Goal: Task Accomplishment & Management: Complete application form

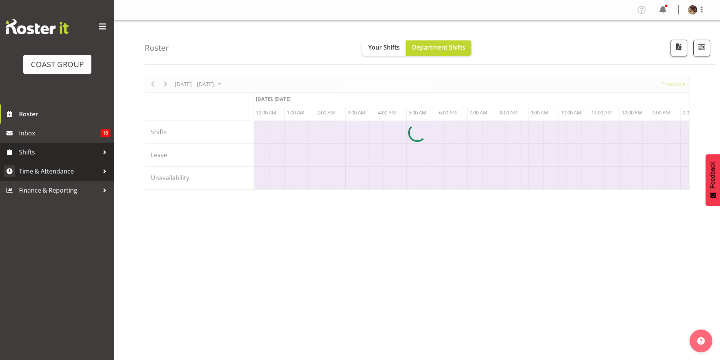
scroll to position [0, 1462]
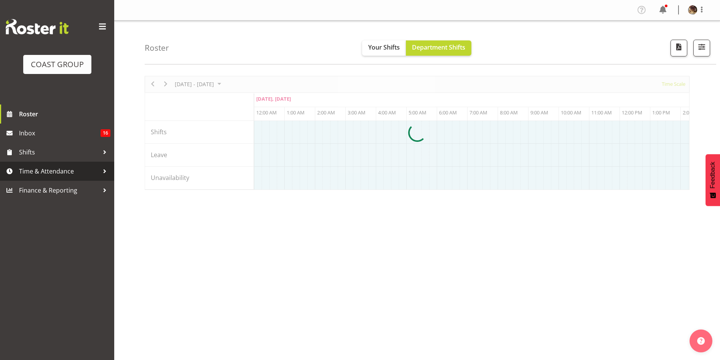
click at [46, 171] on span "Time & Attendance" at bounding box center [59, 170] width 80 height 11
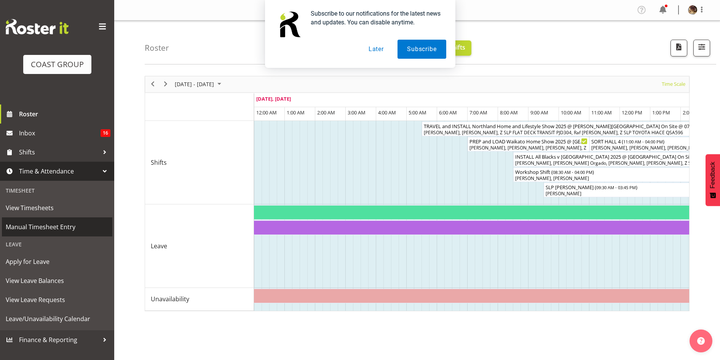
click at [48, 226] on span "Manual Timesheet Entry" at bounding box center [57, 226] width 103 height 11
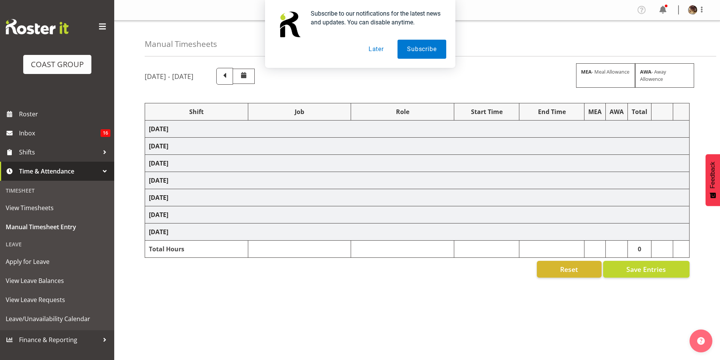
click at [376, 49] on button "Later" at bounding box center [376, 49] width 34 height 19
select select "82537"
select select "55"
select select "80184"
select select "10488"
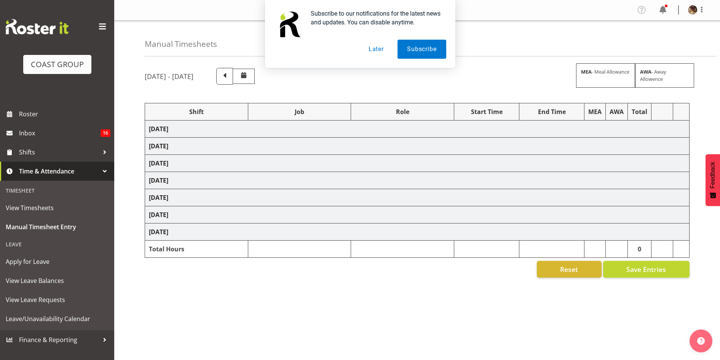
select select "82537"
select select "55"
select select "80184"
select select "10488"
select select "77821"
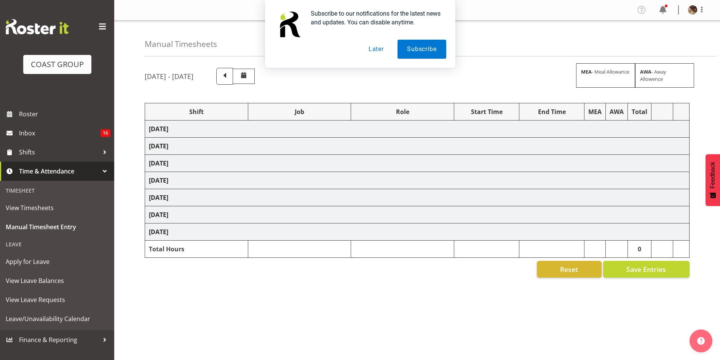
select select "10198"
select select "77863"
select select "10218"
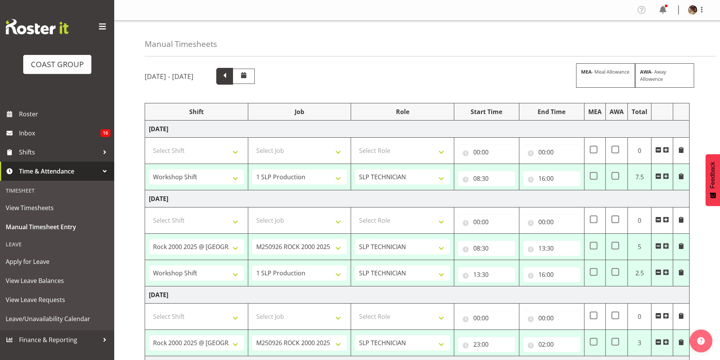
click at [230, 78] on span at bounding box center [225, 75] width 10 height 10
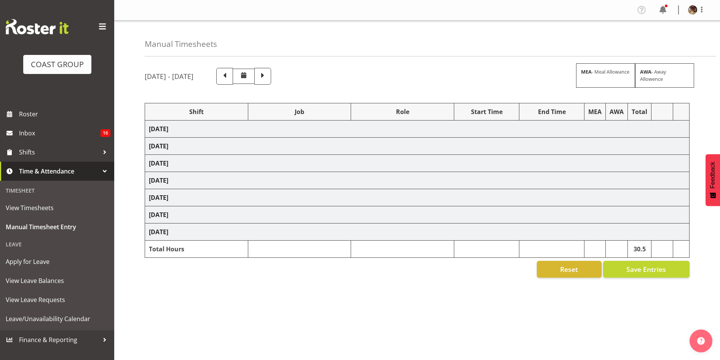
select select "82197"
select select "55"
select select "81422"
select select "10591"
select select "82198"
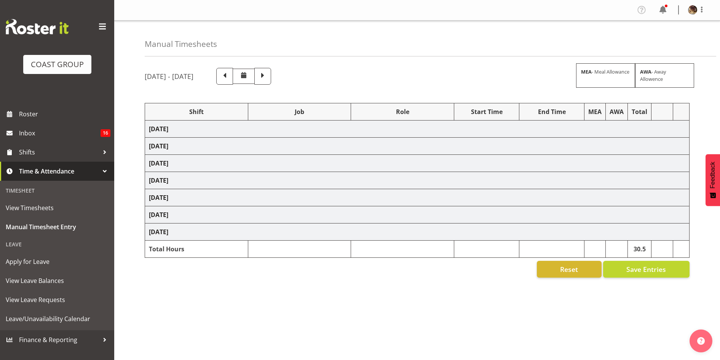
select select "55"
select select "78452"
select select "10280"
select select "82197"
select select "55"
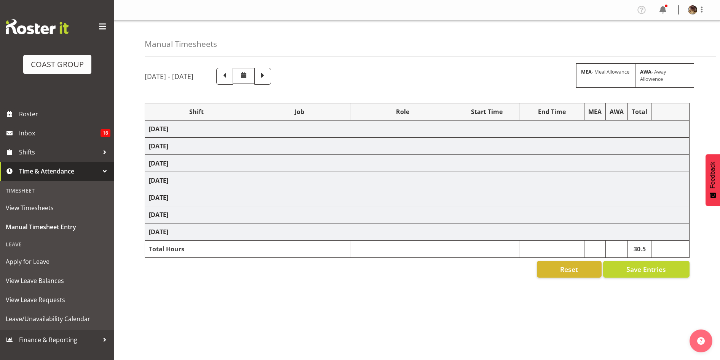
select select "81827"
select select "10626"
select select "82343"
select select "15"
select select "80184"
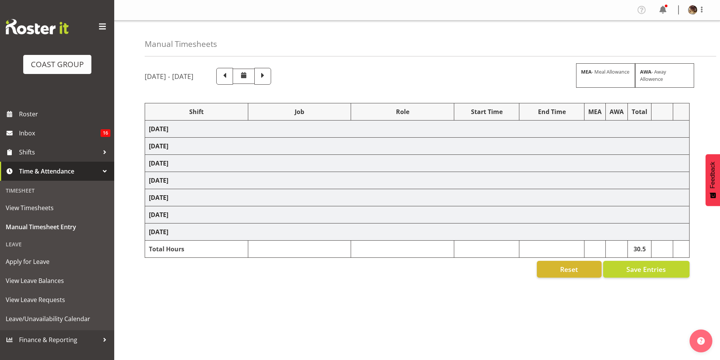
select select "10488"
select select "82537"
select select "55"
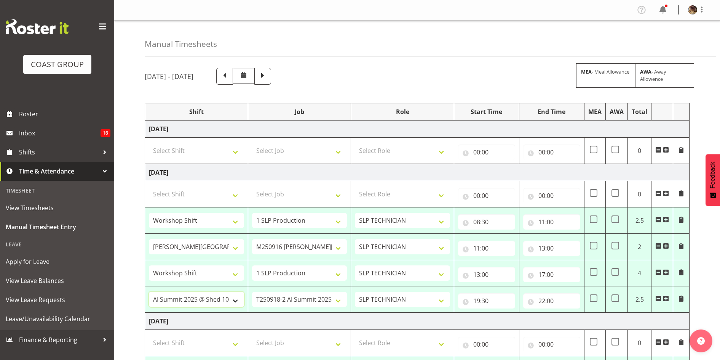
click at [222, 300] on select ""Baradene Art Show 2025 @ Baradene School on site @ TBC 1 SLP PRODUCTION 1 SLP …" at bounding box center [196, 298] width 95 height 15
click at [546, 299] on input "22:00" at bounding box center [551, 300] width 57 height 15
click at [574, 321] on select "00 01 02 03 04 05 06 07 08 09 10 11 12 13 14 15 16 17 18 19 20 21 22 23" at bounding box center [575, 320] width 17 height 15
select select "23"
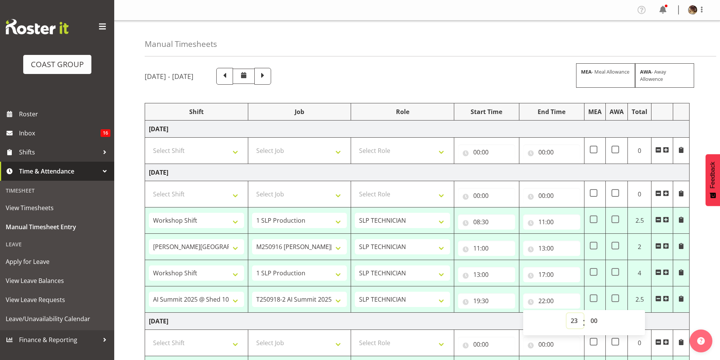
click at [567, 313] on select "00 01 02 03 04 05 06 07 08 09 10 11 12 13 14 15 16 17 18 19 20 21 22 23" at bounding box center [575, 320] width 17 height 15
type input "23:00"
click at [594, 320] on select "00 01 02 03 04 05 06 07 08 09 10 11 12 13 14 15 16 17 18 19 20 21 22 23 24 25 2…" at bounding box center [595, 320] width 17 height 15
select select "30"
click at [587, 313] on select "00 01 02 03 04 05 06 07 08 09 10 11 12 13 14 15 16 17 18 19 20 21 22 23 24 25 2…" at bounding box center [595, 320] width 17 height 15
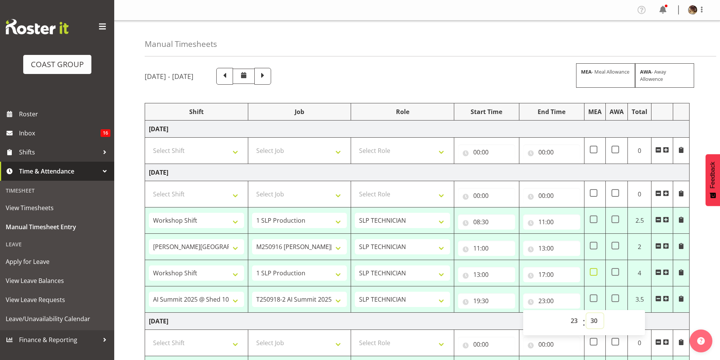
type input "23:30"
click at [455, 321] on td "Friday 19th September 2025" at bounding box center [417, 320] width 545 height 17
click at [546, 272] on input "17:00" at bounding box center [551, 274] width 57 height 15
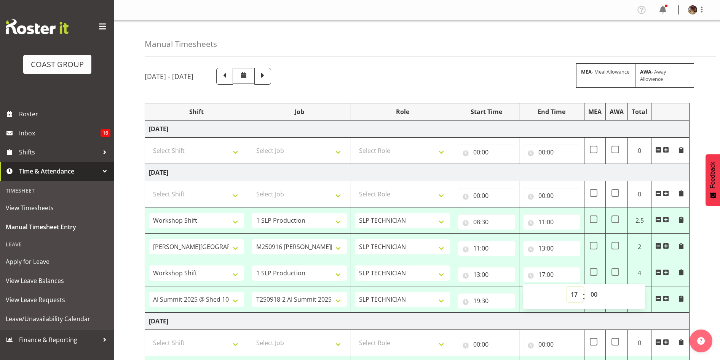
click at [574, 294] on select "00 01 02 03 04 05 06 07 08 09 10 11 12 13 14 15 16 17 18 19 20 21 22 23" at bounding box center [575, 293] width 17 height 15
select select "16"
click at [567, 286] on select "00 01 02 03 04 05 06 07 08 09 10 11 12 13 14 15 16 17 18 19 20 21 22 23" at bounding box center [575, 293] width 17 height 15
type input "16:00"
click at [482, 319] on td "Friday 19th September 2025" at bounding box center [417, 320] width 545 height 17
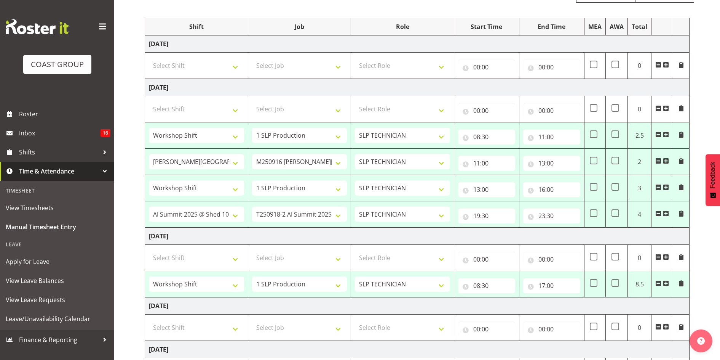
scroll to position [143, 0]
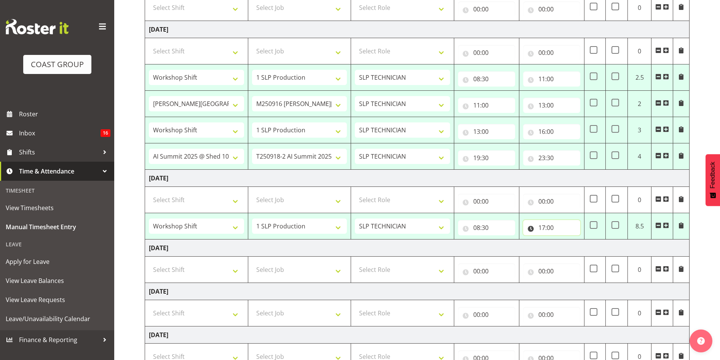
click at [548, 226] on input "17:00" at bounding box center [551, 227] width 57 height 15
click at [573, 247] on select "00 01 02 03 04 05 06 07 08 09 10 11 12 13 14 15 16 17 18 19 20 21 22 23" at bounding box center [575, 247] width 17 height 15
select select "15"
click at [567, 240] on select "00 01 02 03 04 05 06 07 08 09 10 11 12 13 14 15 16 17 18 19 20 21 22 23" at bounding box center [575, 247] width 17 height 15
type input "15:00"
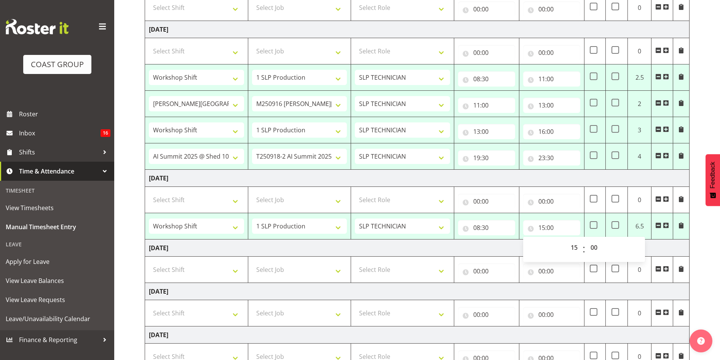
click at [409, 251] on td "Saturday 20th September 2025" at bounding box center [417, 247] width 545 height 17
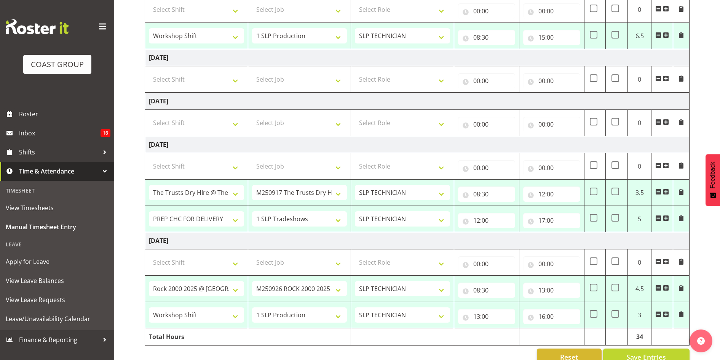
scroll to position [333, 0]
click at [547, 216] on input "17:00" at bounding box center [551, 219] width 57 height 15
click at [576, 240] on select "00 01 02 03 04 05 06 07 08 09 10 11 12 13 14 15 16 17 18 19 20 21 22 23" at bounding box center [575, 239] width 17 height 15
select select "16"
click at [567, 232] on select "00 01 02 03 04 05 06 07 08 09 10 11 12 13 14 15 16 17 18 19 20 21 22 23" at bounding box center [575, 239] width 17 height 15
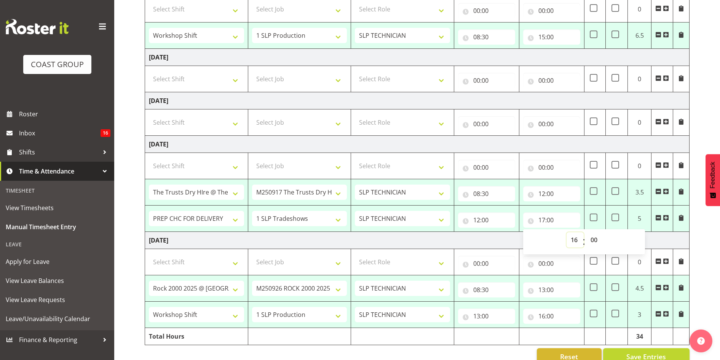
type input "16:00"
click at [505, 241] on td "Tuesday 23rd September 2025" at bounding box center [417, 240] width 545 height 17
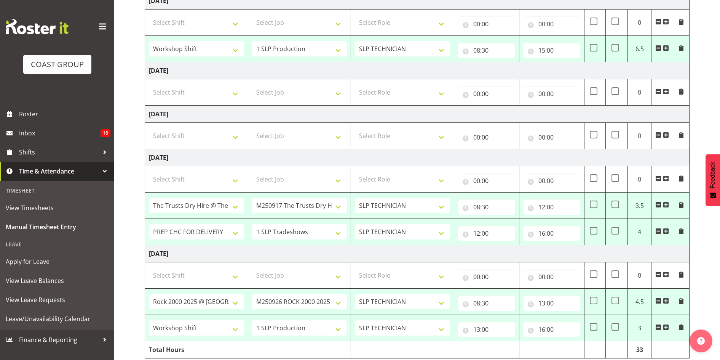
scroll to position [351, 0]
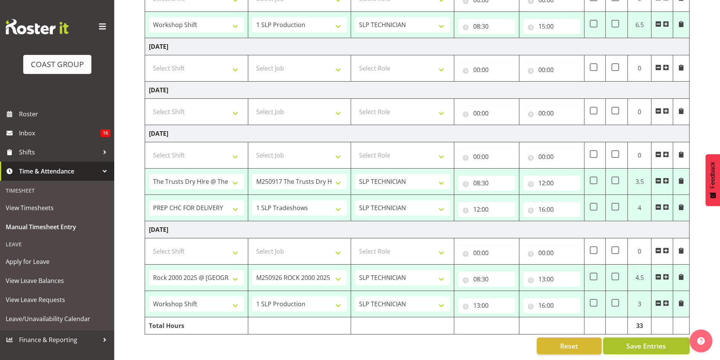
click at [638, 340] on span "Save Entries" at bounding box center [646, 345] width 40 height 10
select select "82197"
select select "55"
type input "08:30"
type input "11:00"
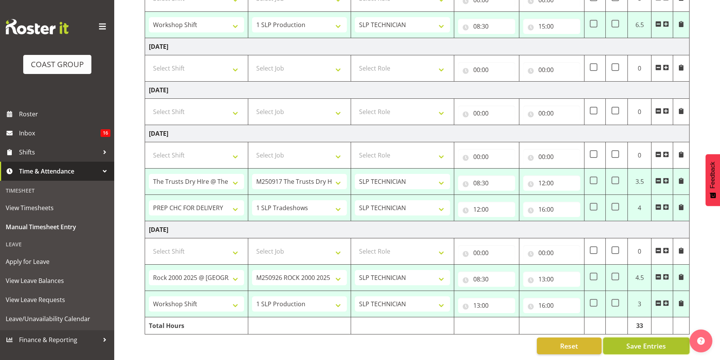
select select "81422"
select select "10591"
type input "11:00"
type input "13:00"
select select "82198"
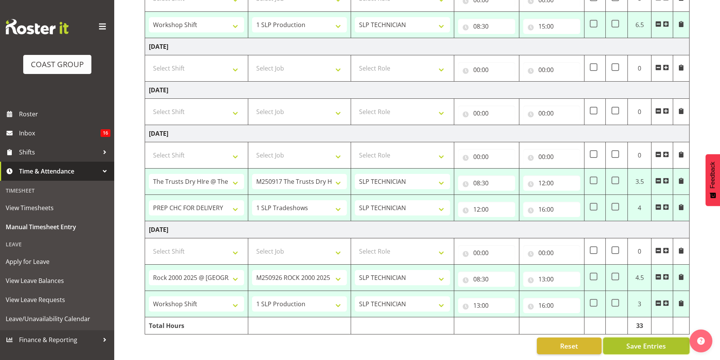
select select "55"
type input "13:00"
type input "16:00"
select select "78452"
select select "10280"
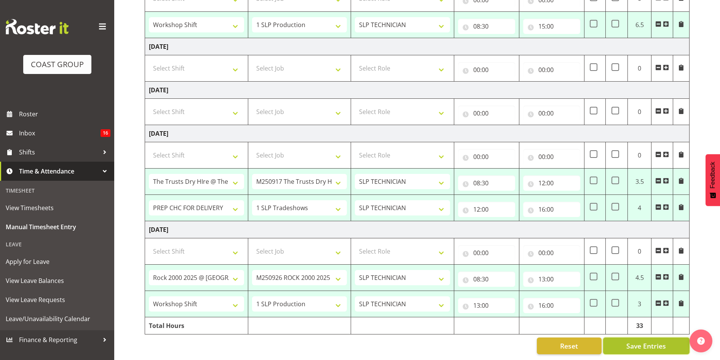
type input "19:30"
type input "23:30"
select select "82197"
select select "55"
type input "08:30"
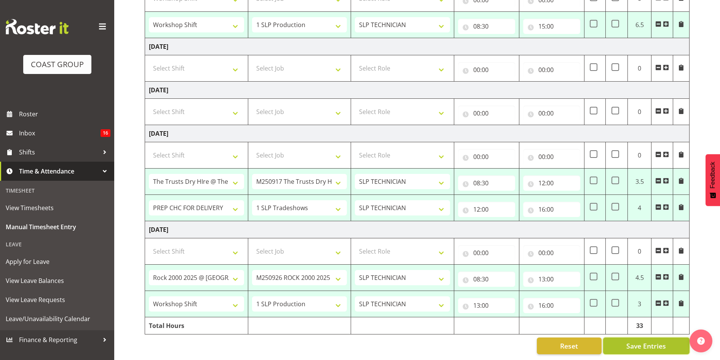
type input "15:00"
select select "81827"
select select "10626"
type input "08:30"
type input "12:00"
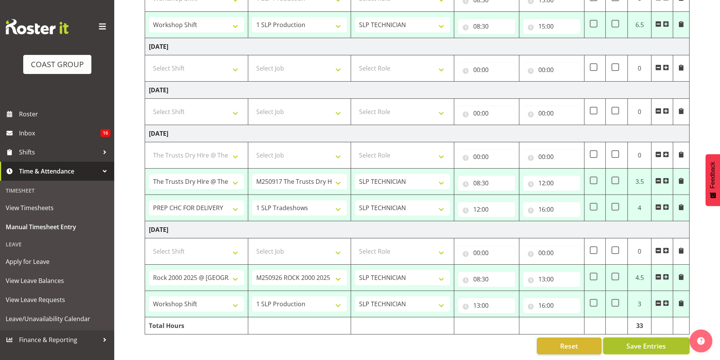
select select "82343"
select select "15"
type input "12:00"
type input "16:00"
select select "80184"
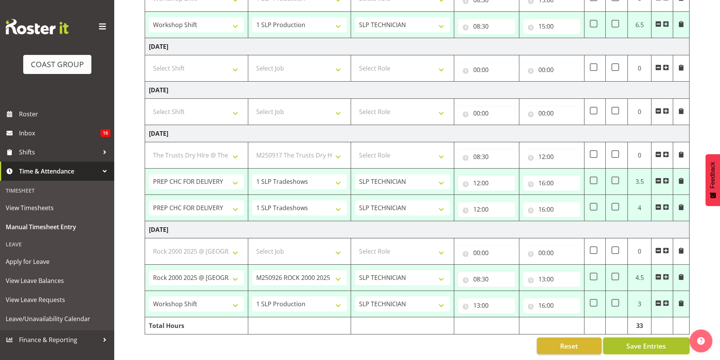
select select "10488"
type input "08:30"
type input "13:00"
select select "82537"
select select "55"
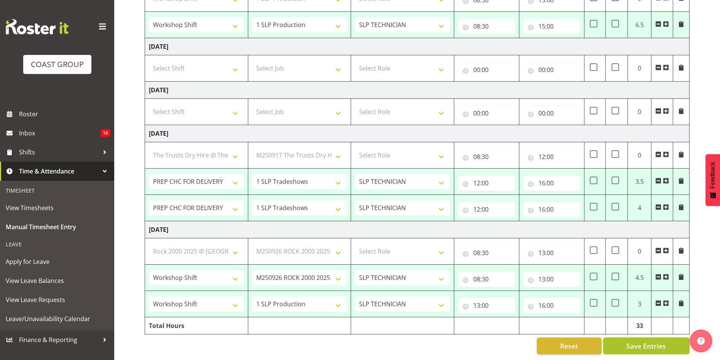
type input "13:00"
type input "16:00"
select select "82197"
select select "55"
select select "81827"
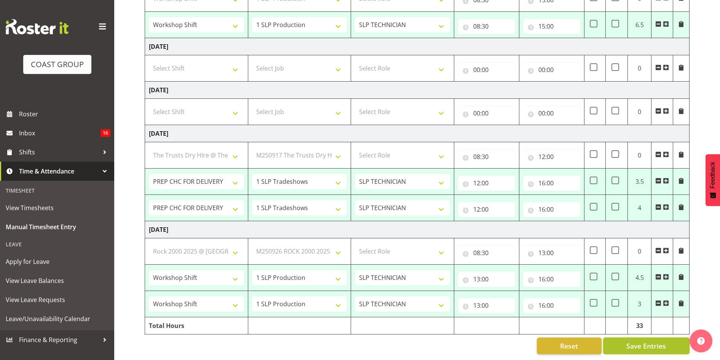
select select "10626"
select select "82343"
select select "15"
select select "80184"
select select "10488"
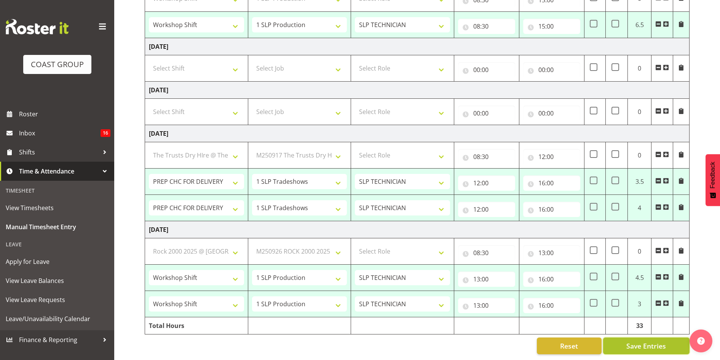
select select "82537"
select select "55"
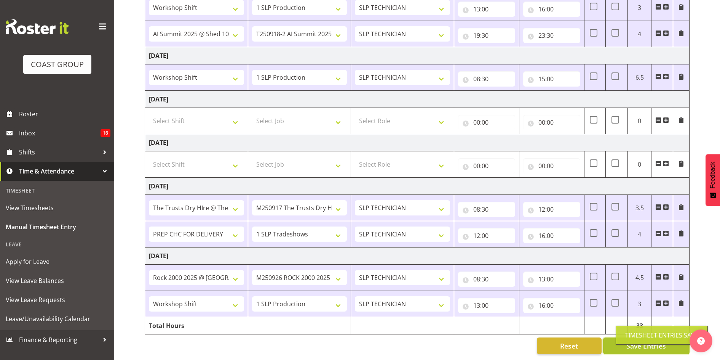
scroll to position [246, 0]
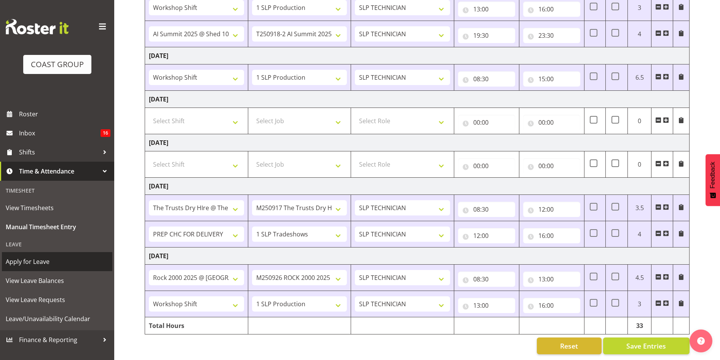
click at [26, 259] on span "Apply for Leave" at bounding box center [57, 261] width 103 height 11
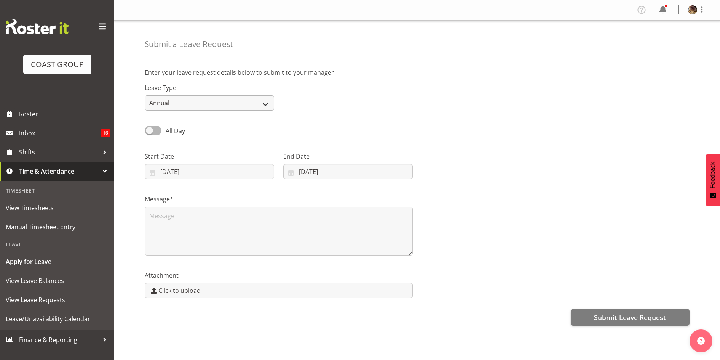
click at [211, 101] on div "Leave Type Annual Sick Leave Without Pay Bereavement Domestic Violence Parental…" at bounding box center [209, 93] width 139 height 43
click at [163, 171] on input "24/09/2025" at bounding box center [209, 171] width 129 height 15
click at [211, 259] on span "17" at bounding box center [209, 261] width 6 height 7
type input "17/09/2025"
drag, startPoint x: 307, startPoint y: 171, endPoint x: 306, endPoint y: 178, distance: 7.7
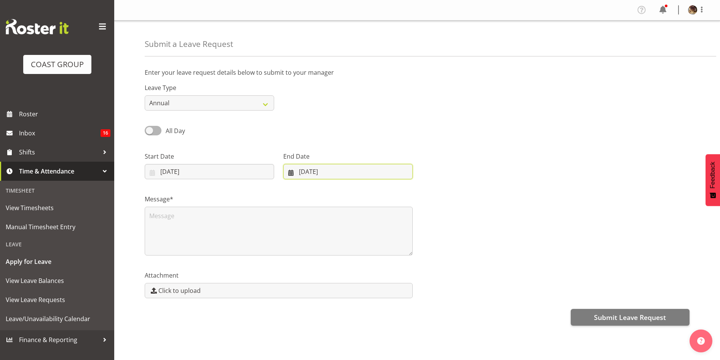
click at [306, 178] on input "24/09/2025" at bounding box center [347, 171] width 129 height 15
drag, startPoint x: 308, startPoint y: 168, endPoint x: 328, endPoint y: 247, distance: 81.7
click at [312, 179] on div "24/09/2025 January February March April May June July August September October …" at bounding box center [347, 171] width 129 height 15
drag, startPoint x: 306, startPoint y: 168, endPoint x: 306, endPoint y: 175, distance: 7.2
click at [306, 169] on input "24/09/2025" at bounding box center [347, 171] width 129 height 15
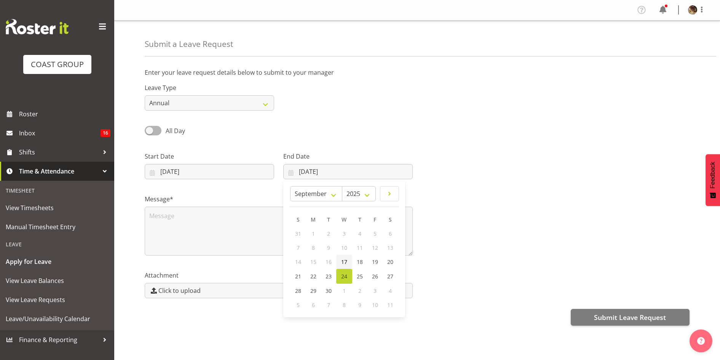
click at [348, 260] on link "17" at bounding box center [344, 261] width 16 height 14
type input "17/09/2025"
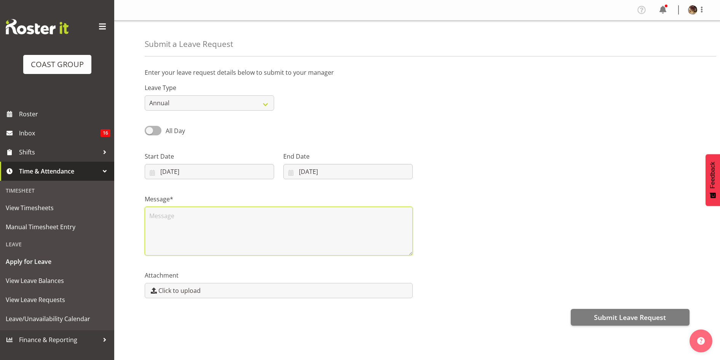
click at [171, 218] on textarea at bounding box center [279, 230] width 268 height 49
type textarea "A"
type textarea "F"
type textarea "family event"
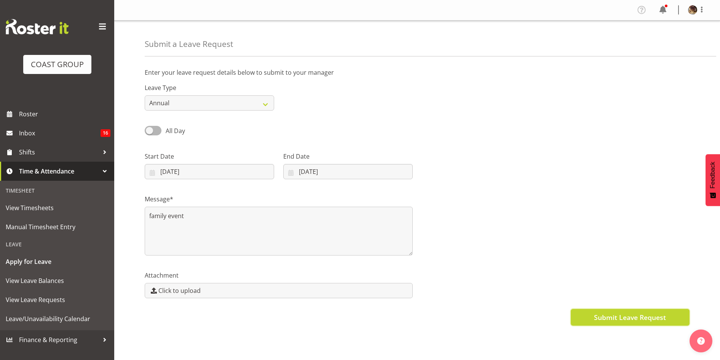
click at [638, 315] on span "Submit Leave Request" at bounding box center [630, 317] width 72 height 10
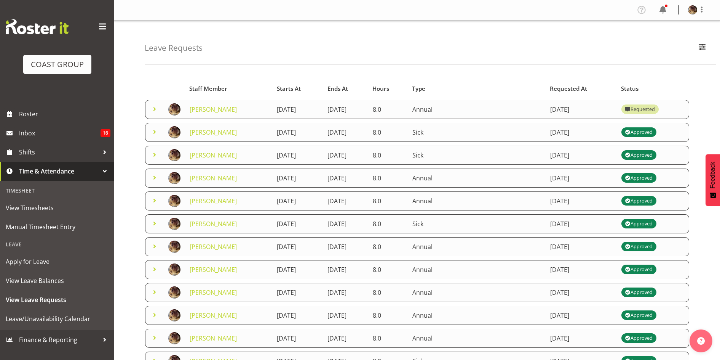
drag, startPoint x: 0, startPoint y: 0, endPoint x: 308, endPoint y: 116, distance: 328.8
click at [308, 116] on tr "Aaron Grant 17th September 2025 17th September 2025 8.0 Annual 24th September 2…" at bounding box center [417, 109] width 544 height 19
click at [267, 41] on div "Leave Requests Search Search for a particular employee Status All Approved Requ…" at bounding box center [431, 43] width 572 height 44
click at [45, 263] on span "Apply for Leave" at bounding box center [57, 261] width 103 height 11
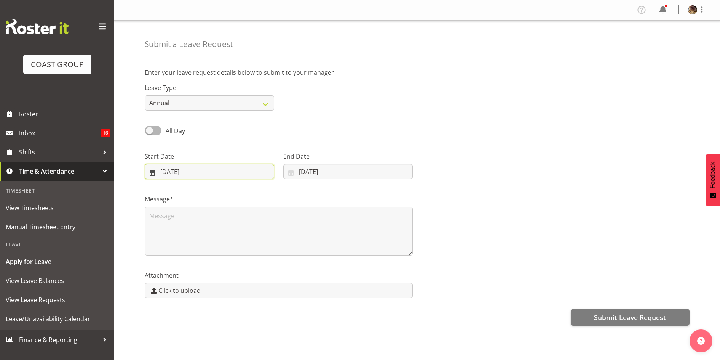
click at [168, 171] on input "[DATE]" at bounding box center [209, 171] width 129 height 15
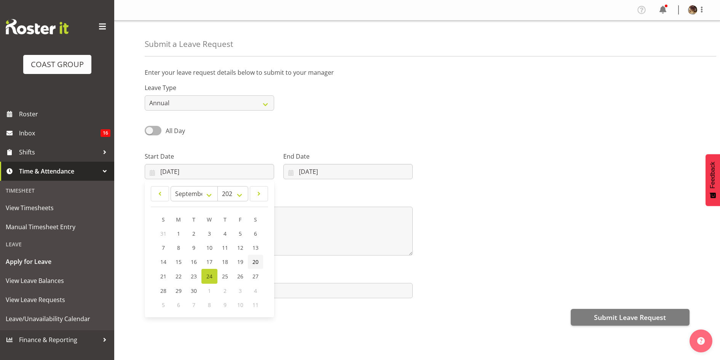
click at [257, 260] on span "20" at bounding box center [256, 261] width 6 height 7
type input "[DATE]"
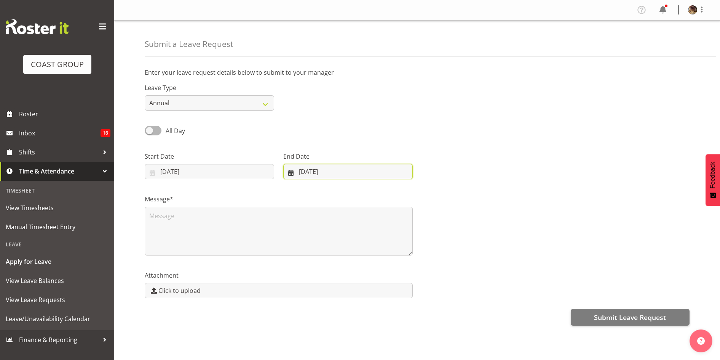
click at [309, 171] on input "[DATE]" at bounding box center [347, 171] width 129 height 15
click at [392, 261] on span "20" at bounding box center [390, 261] width 6 height 7
type input "[DATE]"
click at [174, 219] on textarea at bounding box center [279, 230] width 268 height 49
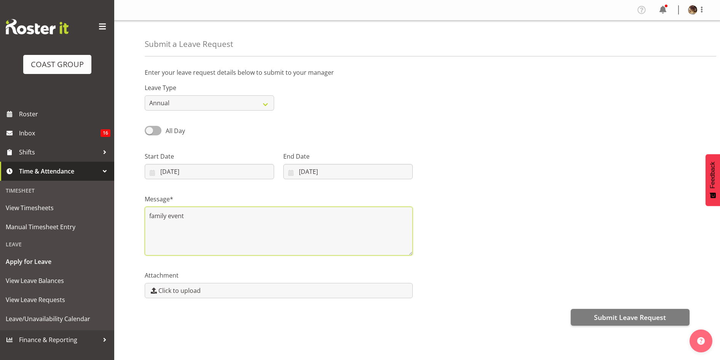
type textarea "family event"
click at [265, 193] on div "Message* family event" at bounding box center [278, 222] width 277 height 76
click at [244, 228] on textarea "family event" at bounding box center [279, 230] width 268 height 49
click at [290, 226] on textarea "family event" at bounding box center [279, 230] width 268 height 49
click at [231, 182] on div "Start Date [DATE] January February March April May June July August September O…" at bounding box center [209, 162] width 139 height 43
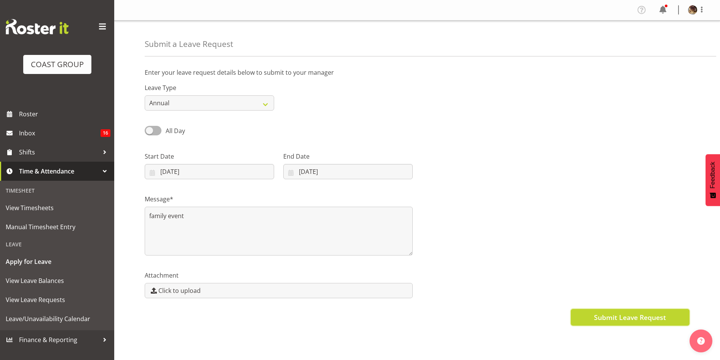
click at [634, 316] on span "Submit Leave Request" at bounding box center [630, 317] width 72 height 10
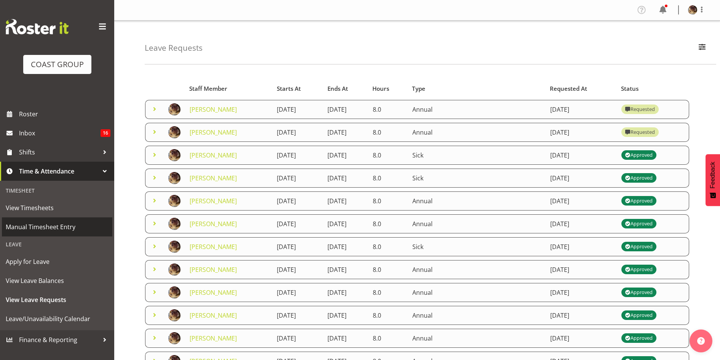
click at [34, 224] on span "Manual Timesheet Entry" at bounding box center [57, 226] width 103 height 11
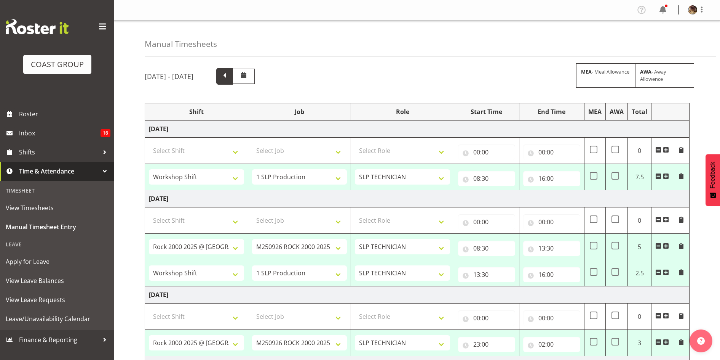
click at [230, 77] on span at bounding box center [225, 75] width 10 height 10
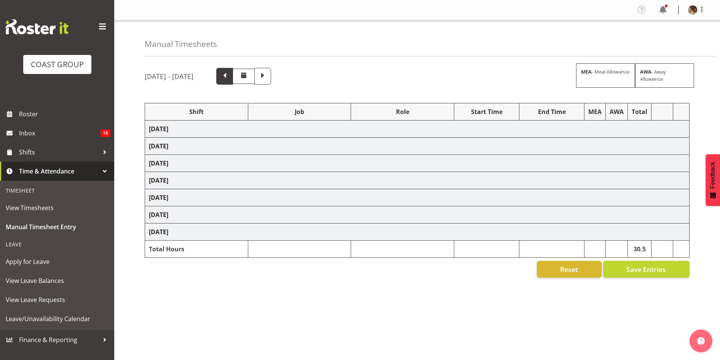
select select "82197"
select select "55"
select select "81422"
select select "10591"
select select "82198"
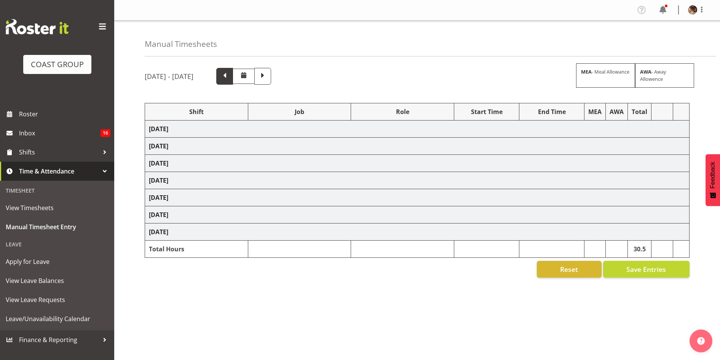
select select "55"
select select "78452"
select select "10280"
select select "82197"
select select "55"
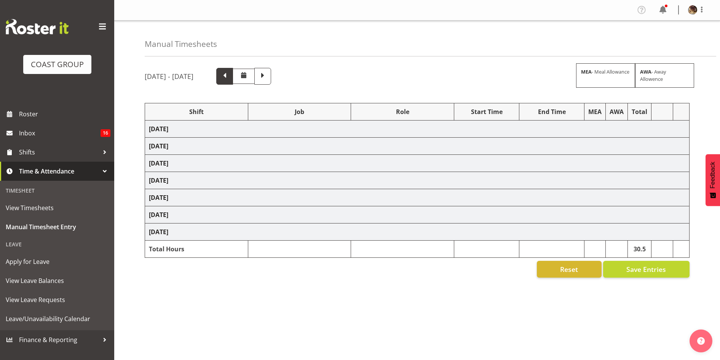
select select "81827"
select select "10626"
select select "82343"
select select "15"
select select "80184"
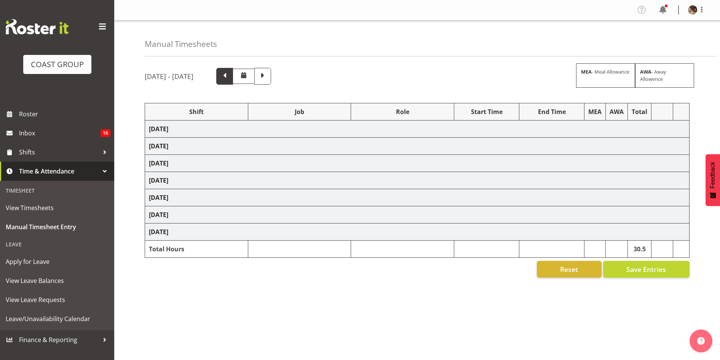
select select "10488"
select select "82537"
select select "55"
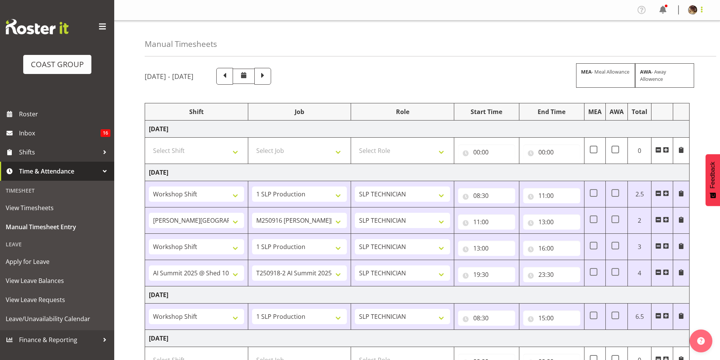
click at [698, 9] on span at bounding box center [701, 9] width 9 height 9
click at [653, 38] on link "Log Out" at bounding box center [669, 40] width 73 height 14
